Goal: Navigation & Orientation: Find specific page/section

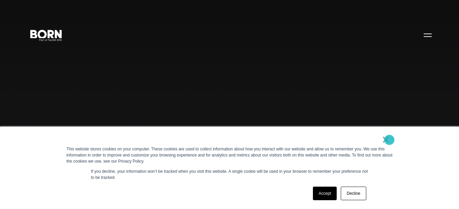
click at [389, 140] on link "×" at bounding box center [386, 140] width 8 height 6
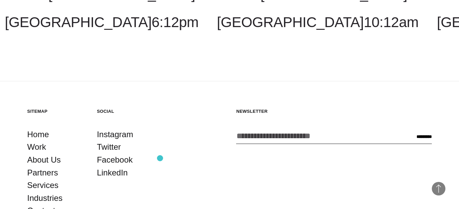
scroll to position [1612, 0]
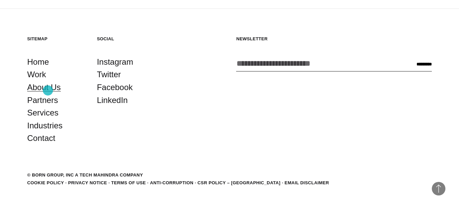
click at [48, 91] on link "About Us" at bounding box center [44, 87] width 34 height 13
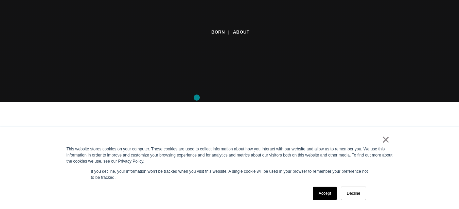
scroll to position [108, 0]
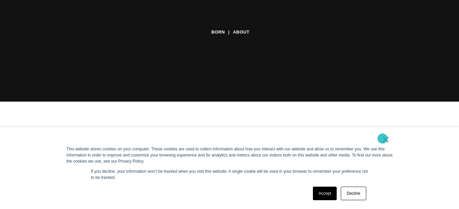
click at [382, 139] on link "×" at bounding box center [386, 140] width 8 height 6
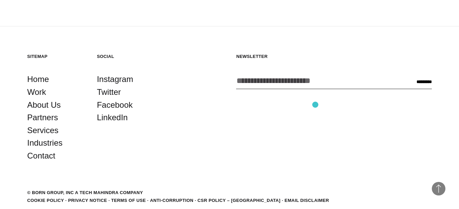
scroll to position [2177, 0]
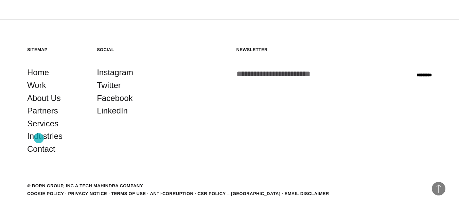
click at [39, 143] on link "Contact" at bounding box center [41, 149] width 28 height 13
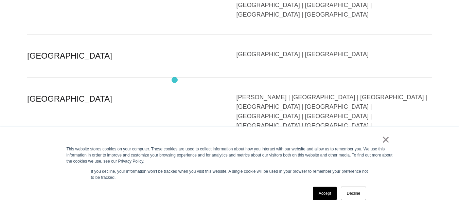
scroll to position [1493, 0]
